Goal: Task Accomplishment & Management: Manage account settings

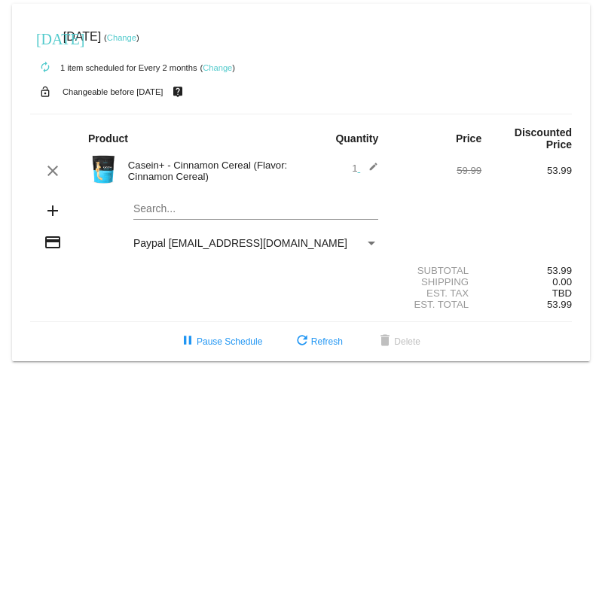
click at [136, 38] on link "Change" at bounding box center [121, 37] width 29 height 9
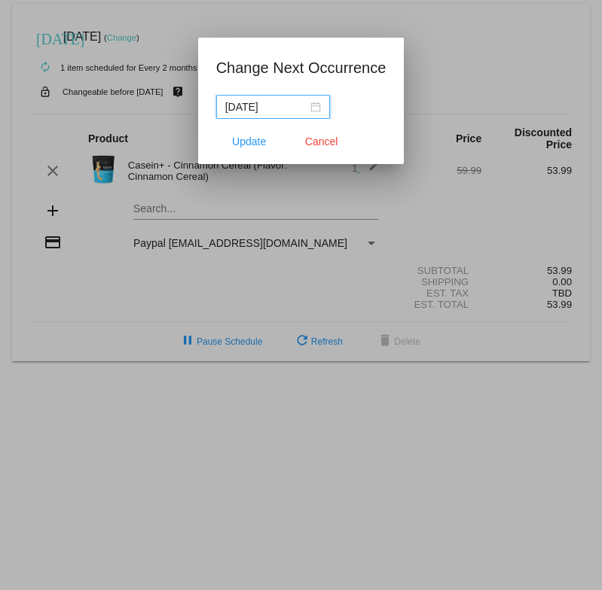
click at [305, 104] on div "[DATE]" at bounding box center [273, 107] width 96 height 17
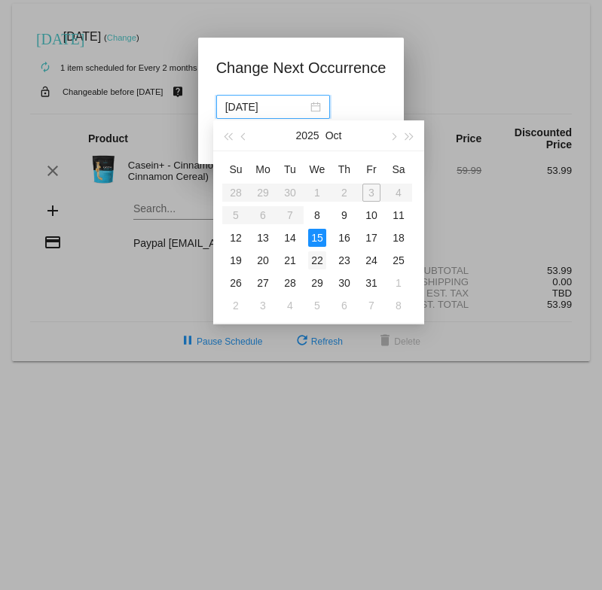
click at [315, 260] on div "22" at bounding box center [317, 260] width 18 height 18
type input "[DATE]"
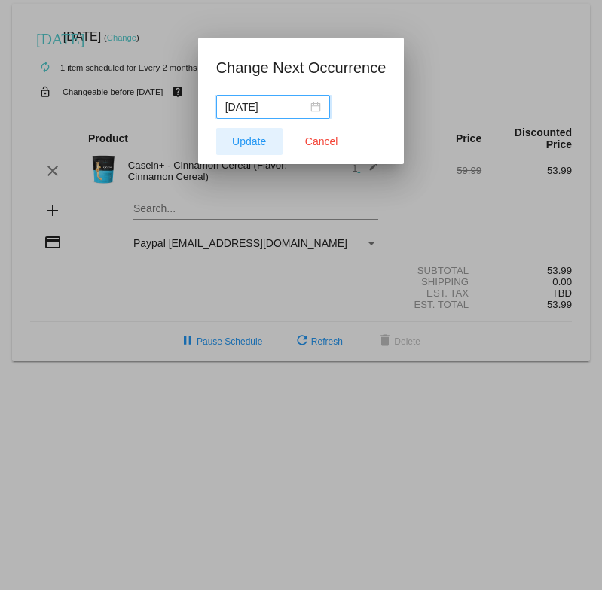
click at [262, 145] on span "Update" at bounding box center [249, 142] width 34 height 12
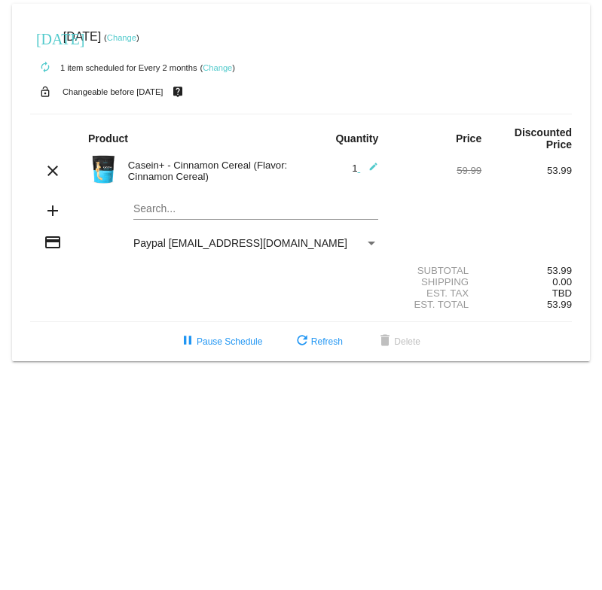
click at [136, 35] on link "Change" at bounding box center [121, 37] width 29 height 9
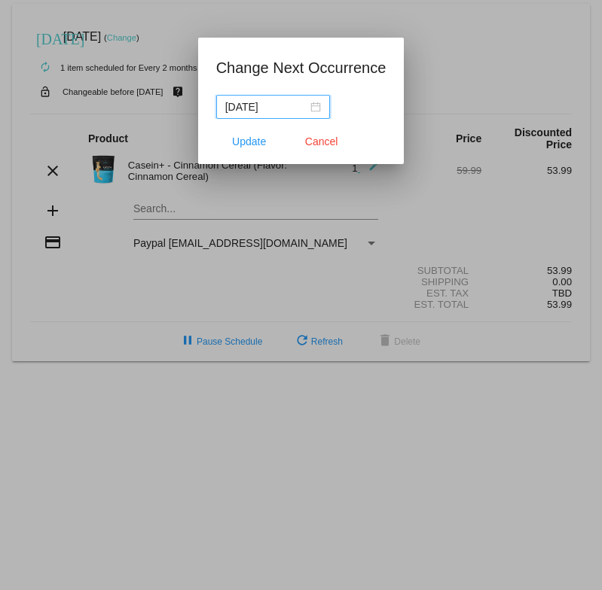
click at [303, 108] on div "[DATE]" at bounding box center [273, 107] width 96 height 17
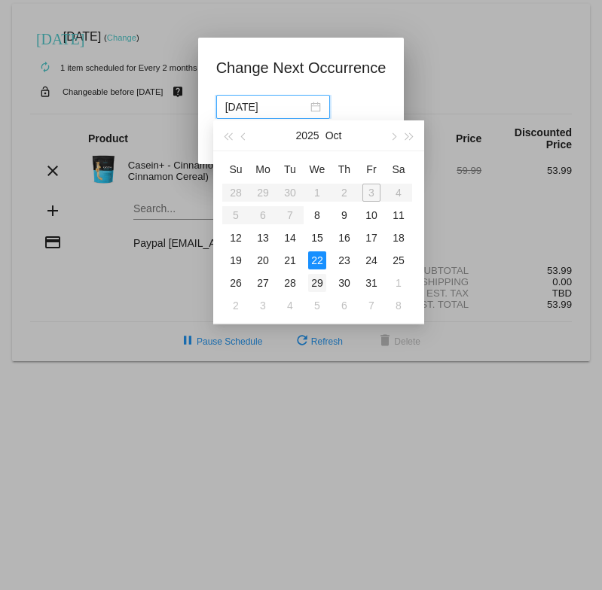
click at [321, 282] on div "29" at bounding box center [317, 283] width 18 height 18
type input "[DATE]"
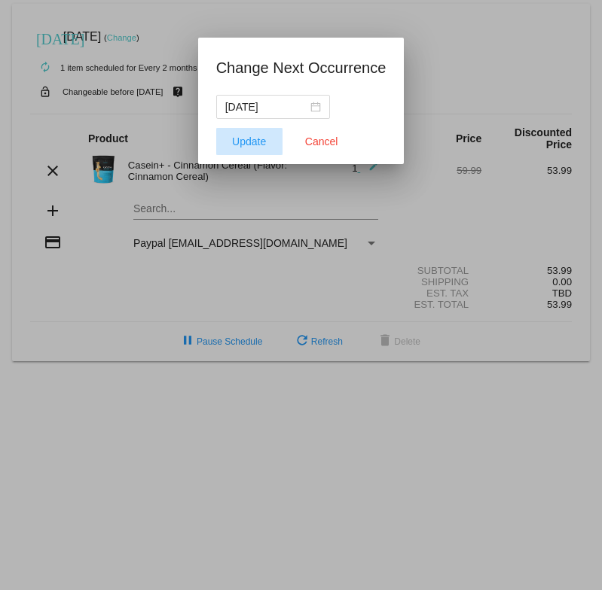
click at [258, 142] on span "Update" at bounding box center [249, 142] width 34 height 12
